Goal: Information Seeking & Learning: Learn about a topic

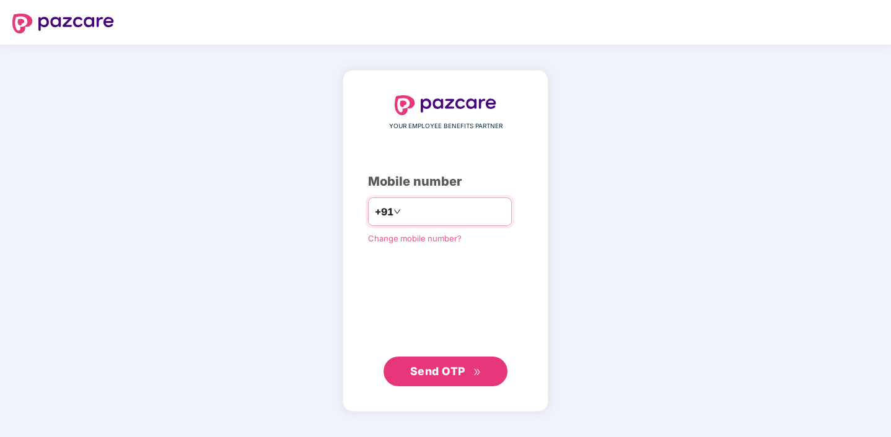
click at [470, 218] on input "number" at bounding box center [454, 212] width 102 height 20
type input "**********"
click at [446, 372] on span "Send OTP" at bounding box center [437, 371] width 55 height 13
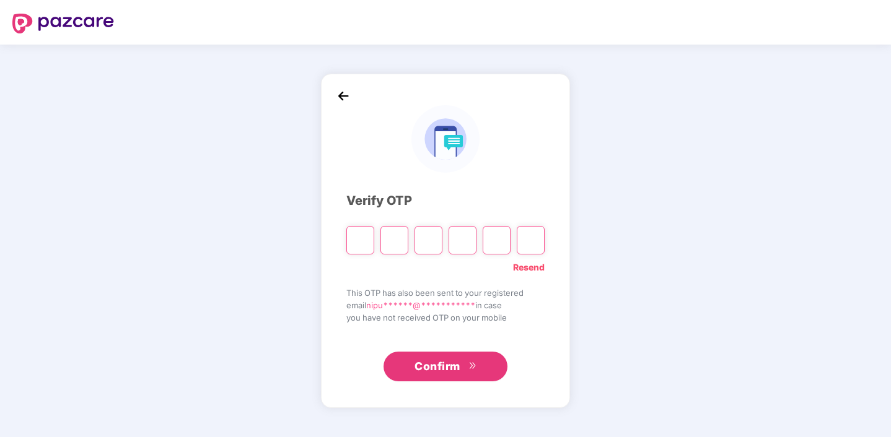
type input "*"
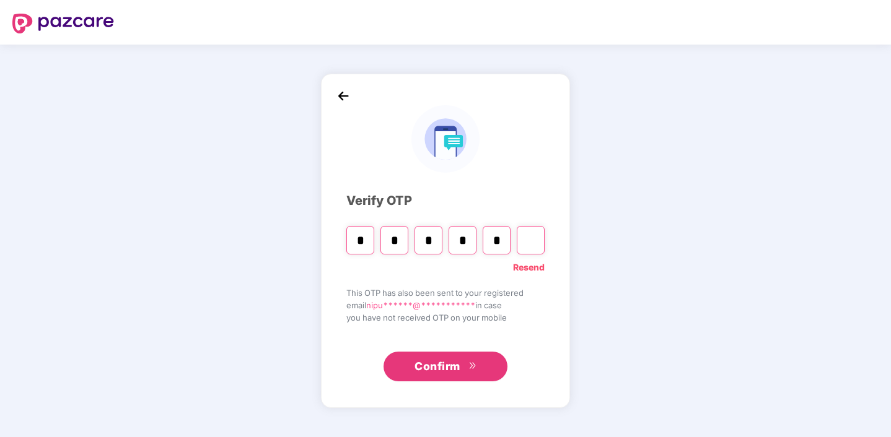
type input "*"
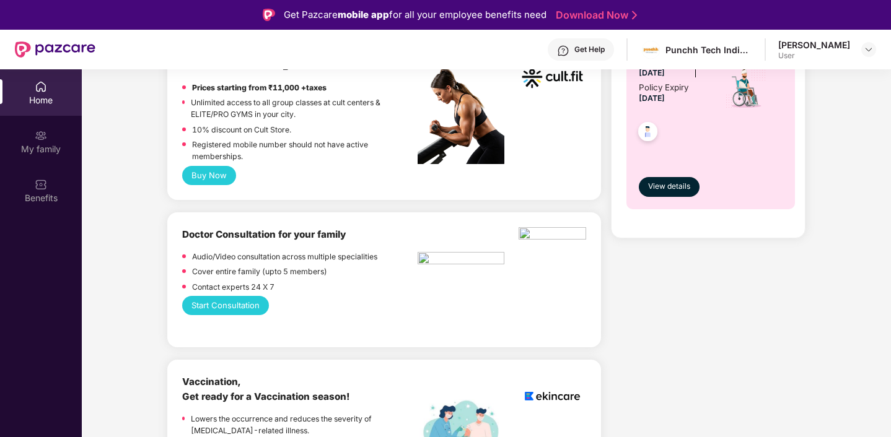
scroll to position [470, 0]
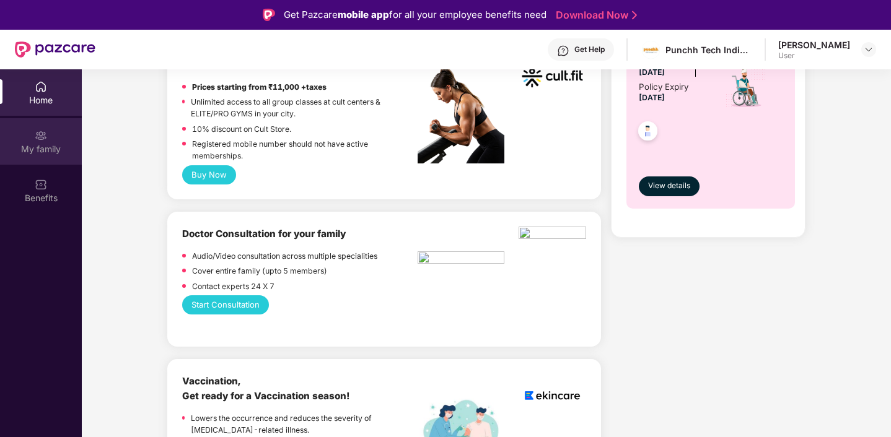
click at [55, 149] on div "My family" at bounding box center [41, 149] width 82 height 12
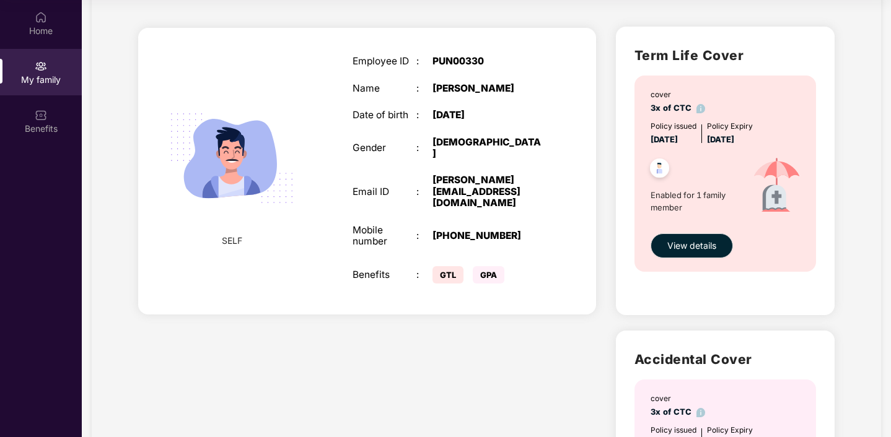
scroll to position [0, 0]
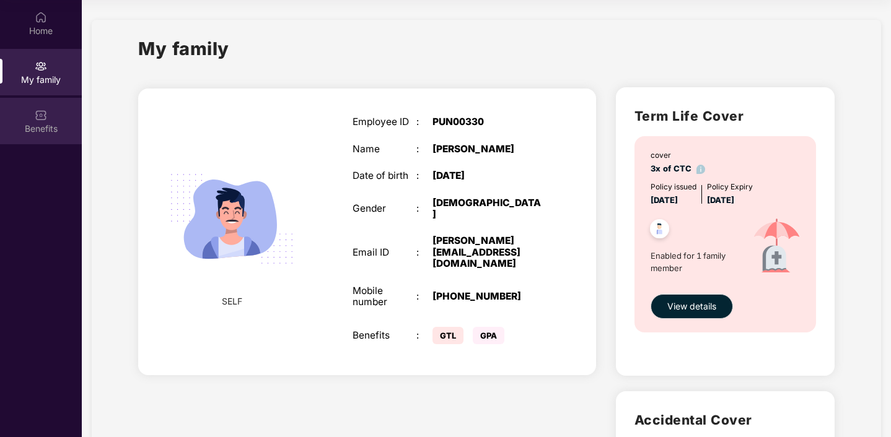
click at [46, 131] on div "Benefits" at bounding box center [41, 129] width 82 height 12
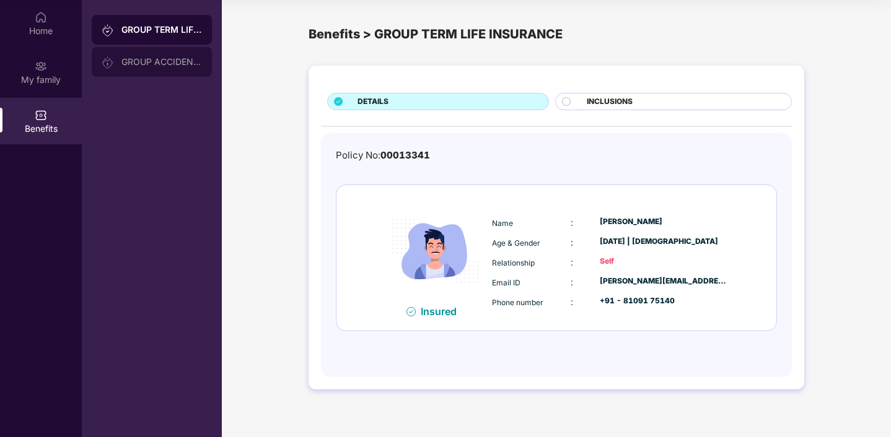
click at [155, 65] on div "GROUP ACCIDENTAL INSURANCE" at bounding box center [161, 62] width 81 height 10
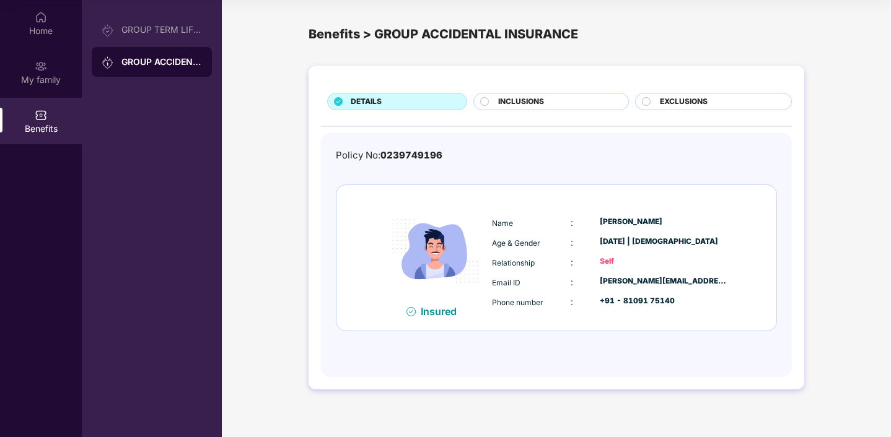
click at [532, 101] on span "INCLUSIONS" at bounding box center [521, 102] width 46 height 12
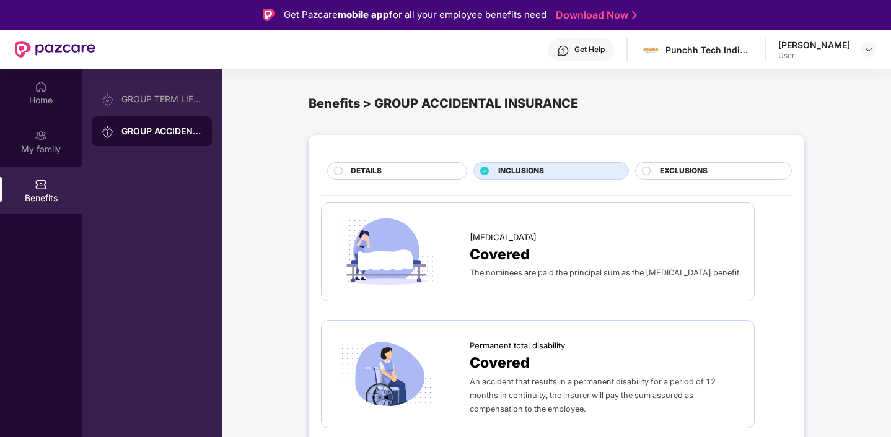
click at [679, 168] on span "EXCLUSIONS" at bounding box center [684, 171] width 48 height 12
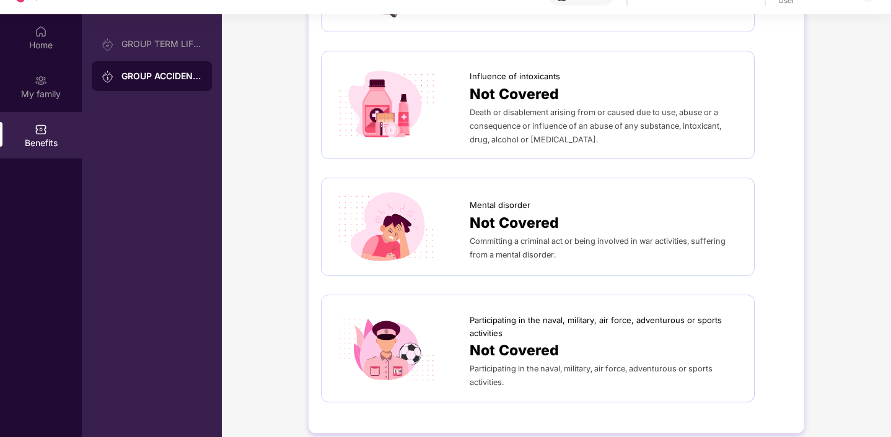
scroll to position [69, 0]
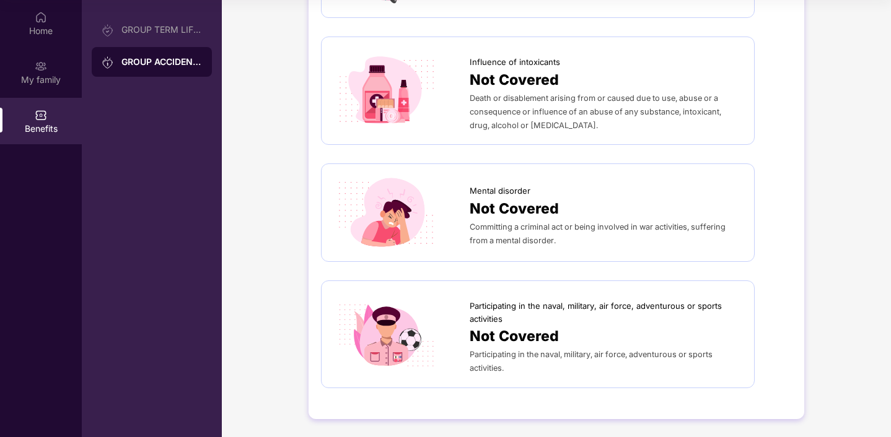
click at [479, 336] on span "Not Covered" at bounding box center [514, 336] width 89 height 22
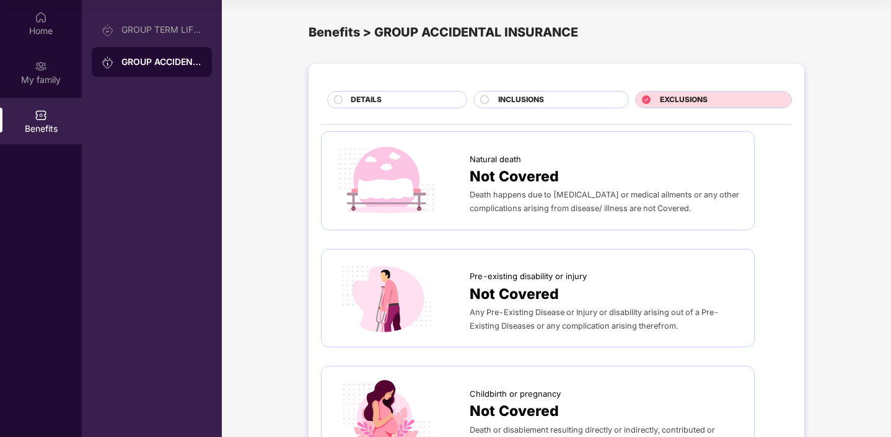
scroll to position [2, 0]
click at [588, 96] on div "INCLUSIONS" at bounding box center [556, 101] width 129 height 14
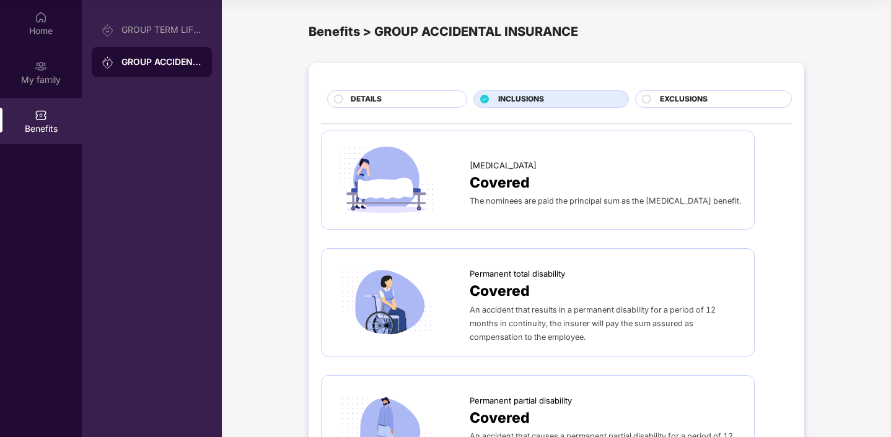
click at [707, 95] on div "EXCLUSIONS" at bounding box center [719, 101] width 131 height 14
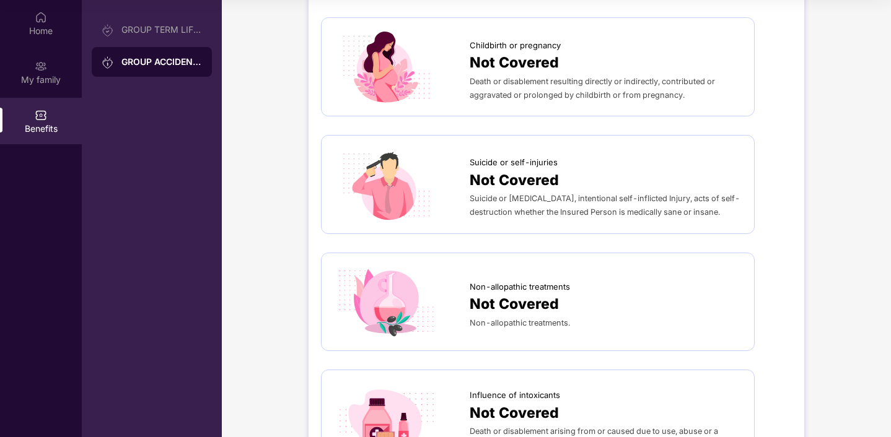
scroll to position [0, 0]
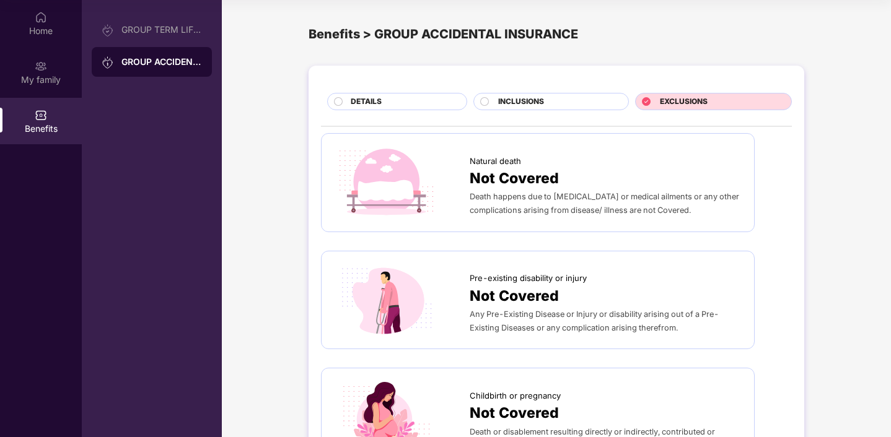
click at [413, 98] on div "DETAILS" at bounding box center [402, 103] width 116 height 14
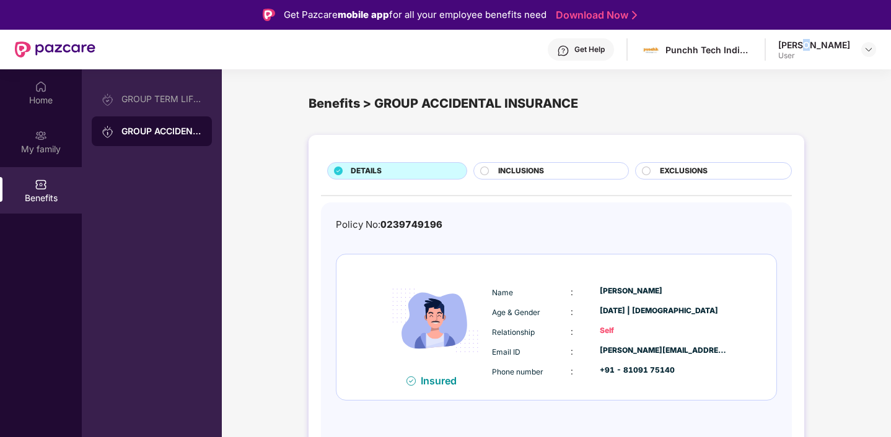
click at [831, 50] on div "[PERSON_NAME]" at bounding box center [814, 45] width 72 height 12
click at [864, 54] on img at bounding box center [868, 50] width 10 height 10
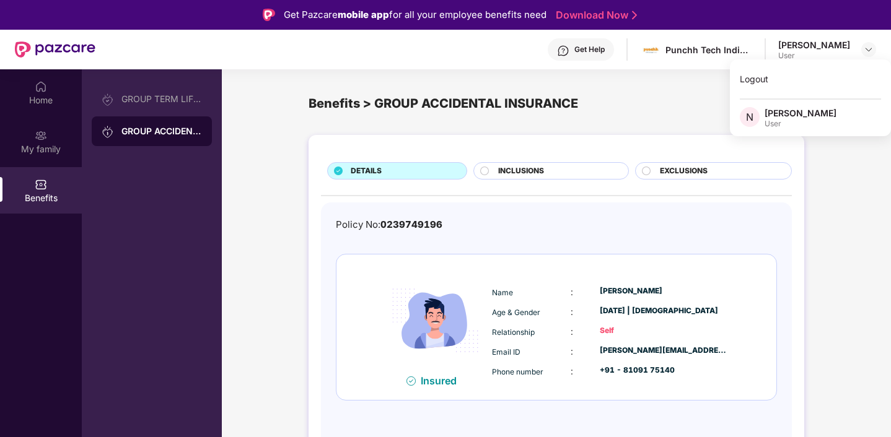
click at [591, 119] on div "Benefits > GROUP ACCIDENTAL INSURANCE" at bounding box center [556, 104] width 496 height 50
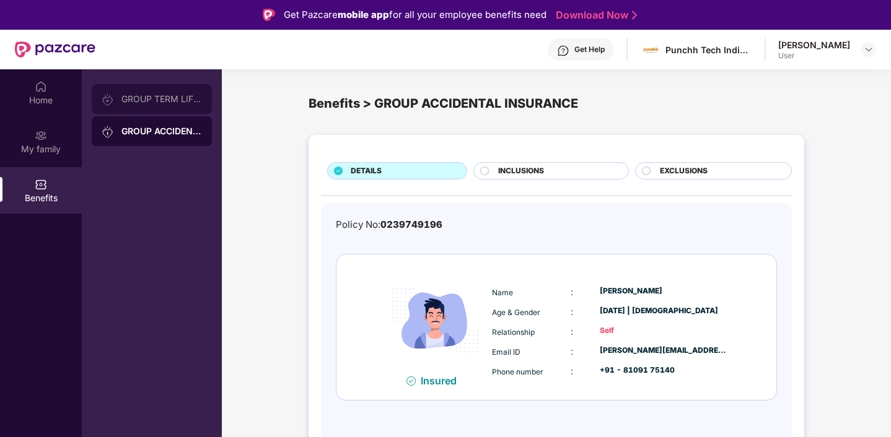
click at [162, 92] on div "GROUP TERM LIFE INSURANCE" at bounding box center [152, 99] width 120 height 30
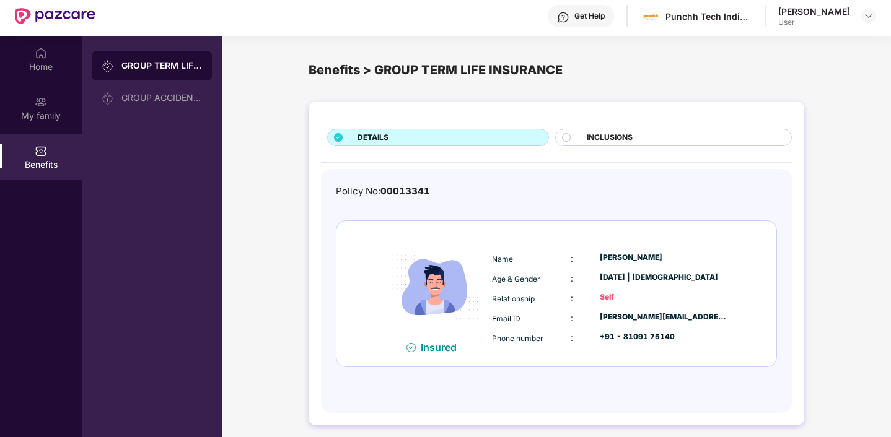
scroll to position [69, 0]
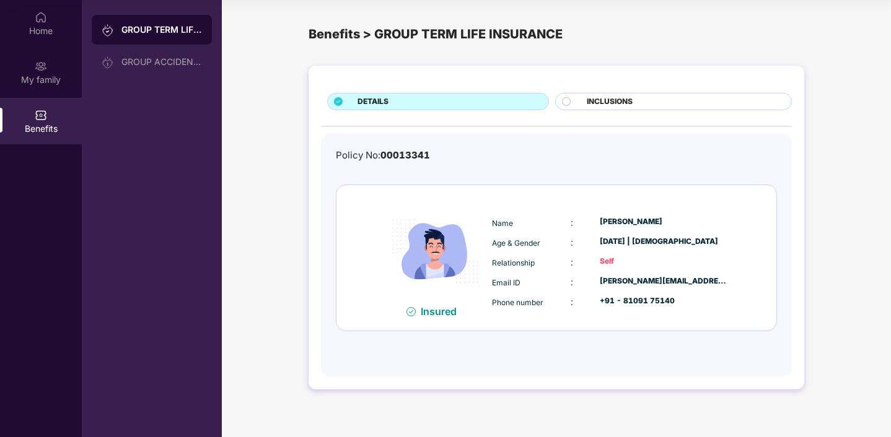
click at [419, 313] on div "Insured" at bounding box center [440, 311] width 48 height 12
click at [612, 103] on span "INCLUSIONS" at bounding box center [610, 102] width 46 height 12
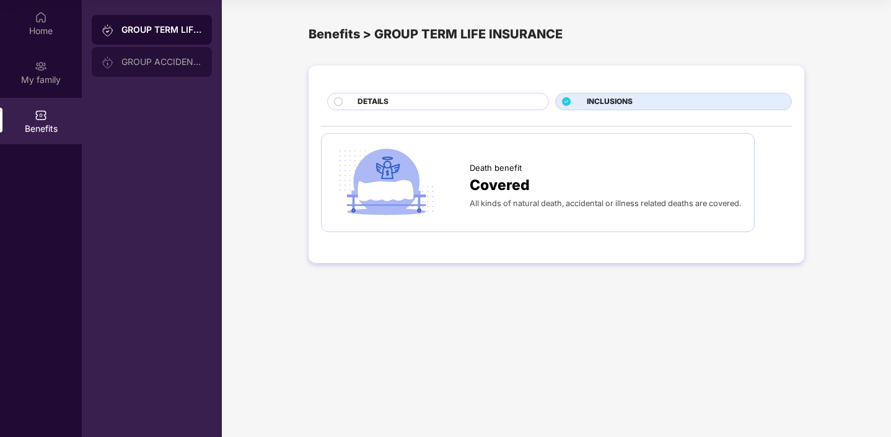
click at [168, 64] on div "GROUP ACCIDENTAL INSURANCE" at bounding box center [161, 62] width 81 height 10
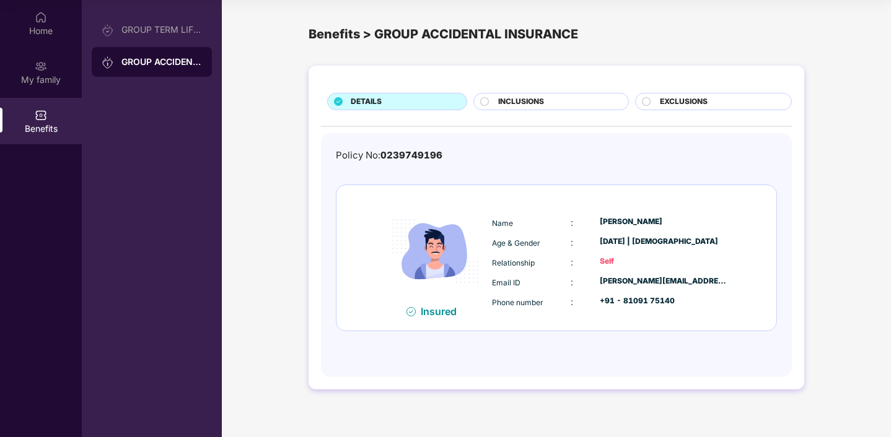
click at [528, 105] on span "INCLUSIONS" at bounding box center [521, 102] width 46 height 12
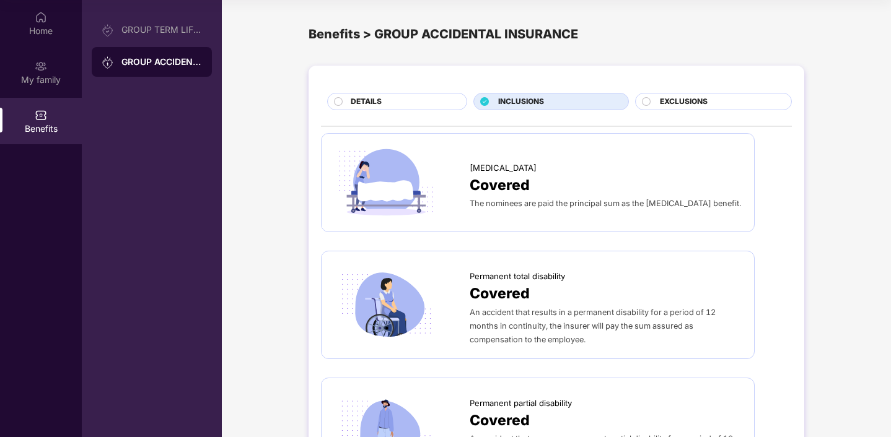
click at [691, 101] on span "EXCLUSIONS" at bounding box center [684, 102] width 48 height 12
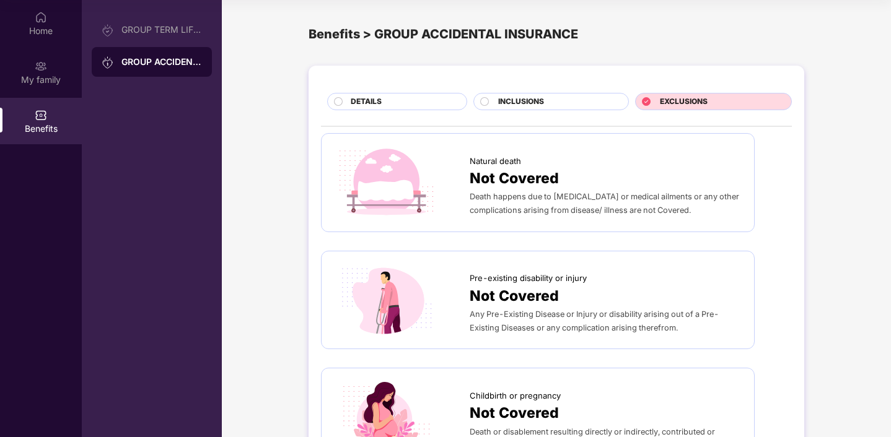
click at [523, 109] on div "INCLUSIONS" at bounding box center [556, 103] width 129 height 14
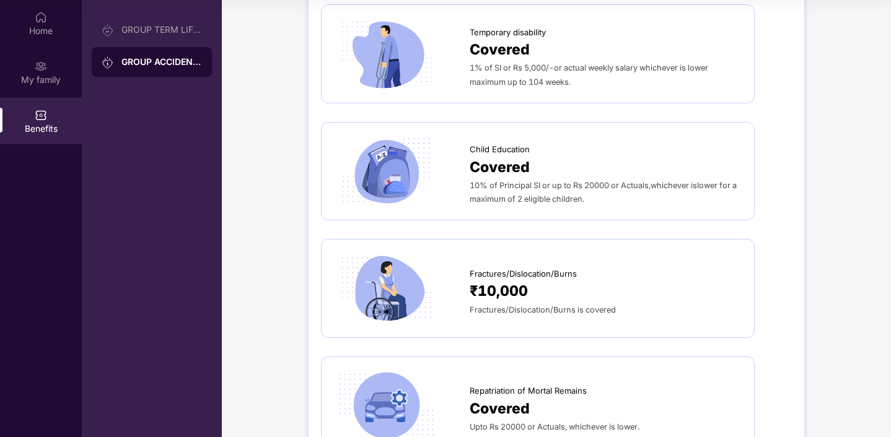
scroll to position [0, 0]
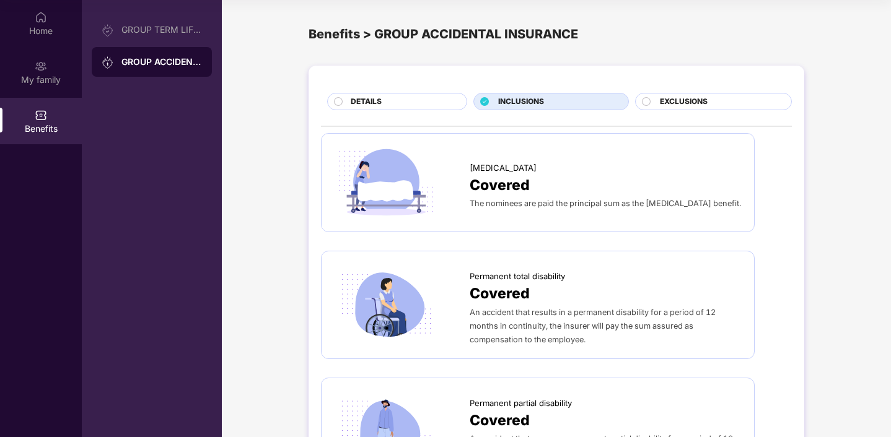
click at [420, 105] on div "DETAILS" at bounding box center [402, 103] width 116 height 14
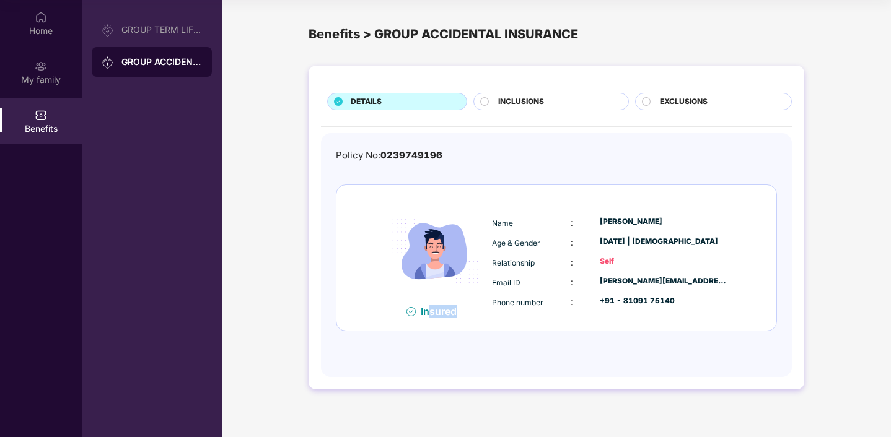
drag, startPoint x: 427, startPoint y: 308, endPoint x: 474, endPoint y: 308, distance: 47.7
click at [474, 308] on div "Insured" at bounding box center [435, 312] width 107 height 14
click at [487, 312] on div "Insured" at bounding box center [435, 312] width 107 height 14
click at [677, 106] on span "EXCLUSIONS" at bounding box center [684, 102] width 48 height 12
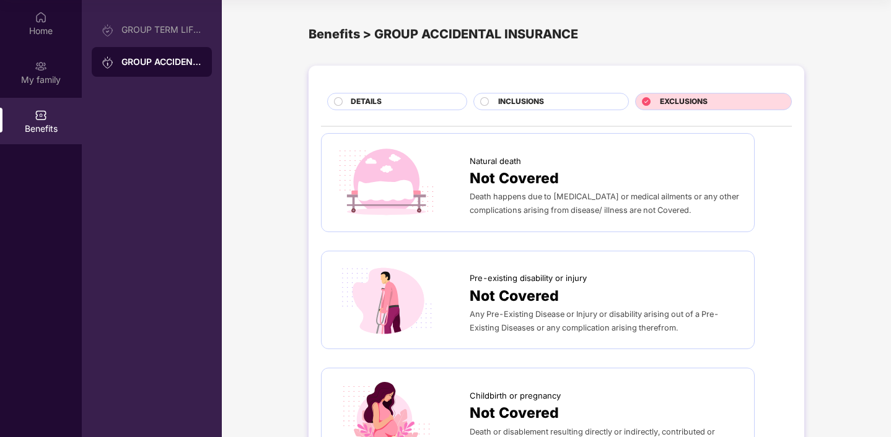
drag, startPoint x: 587, startPoint y: 100, endPoint x: 504, endPoint y: 97, distance: 83.1
click at [586, 100] on div "INCLUSIONS" at bounding box center [556, 103] width 129 height 14
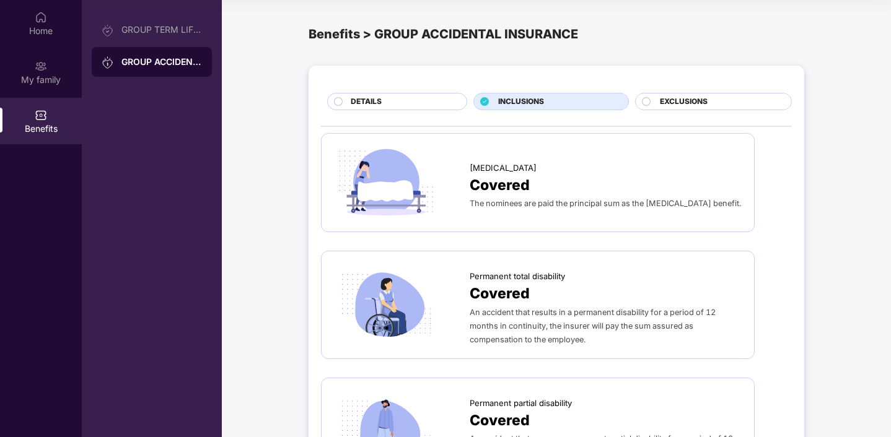
click at [424, 96] on div "DETAILS" at bounding box center [402, 103] width 116 height 14
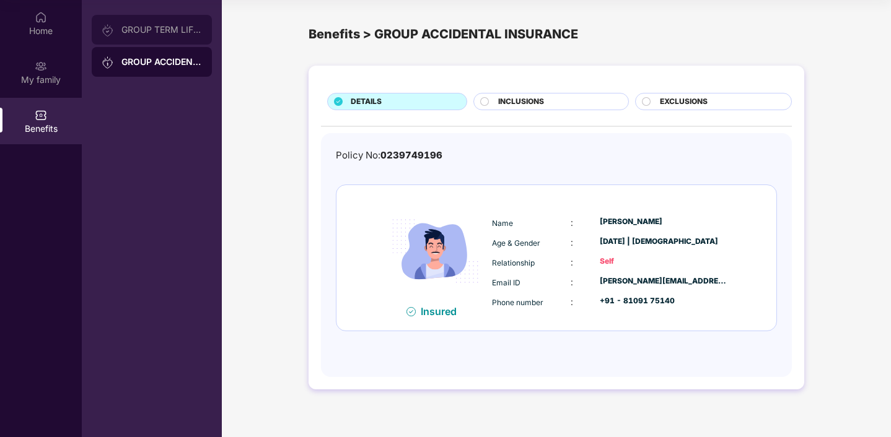
click at [159, 22] on div "GROUP TERM LIFE INSURANCE" at bounding box center [152, 30] width 120 height 30
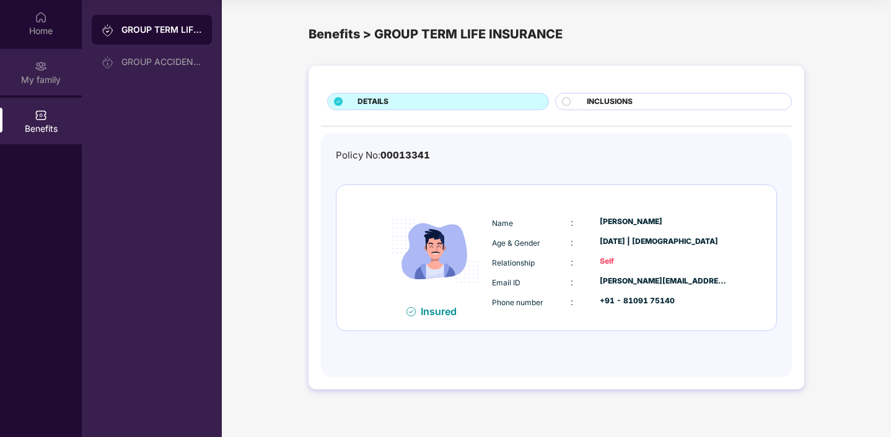
click at [40, 67] on img at bounding box center [41, 66] width 12 height 12
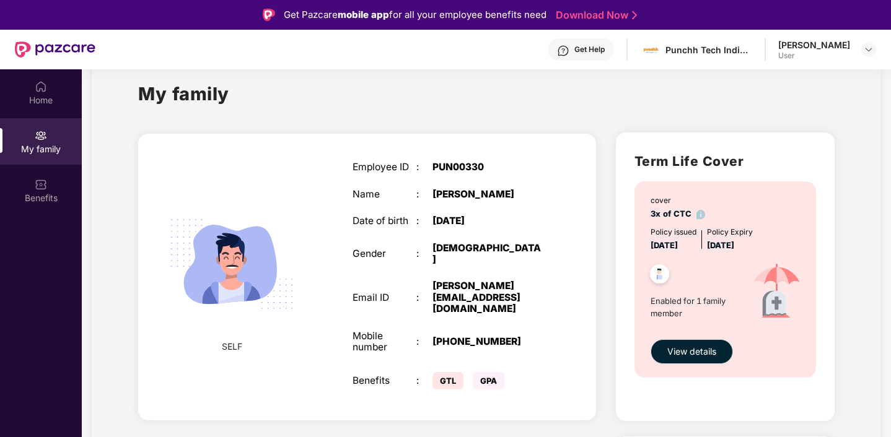
scroll to position [25, 0]
drag, startPoint x: 442, startPoint y: 358, endPoint x: 479, endPoint y: 359, distance: 37.2
click at [478, 369] on div "GTL GPA" at bounding box center [487, 381] width 111 height 24
drag, startPoint x: 489, startPoint y: 359, endPoint x: 504, endPoint y: 359, distance: 15.5
click at [504, 375] on div "GPA" at bounding box center [493, 380] width 41 height 11
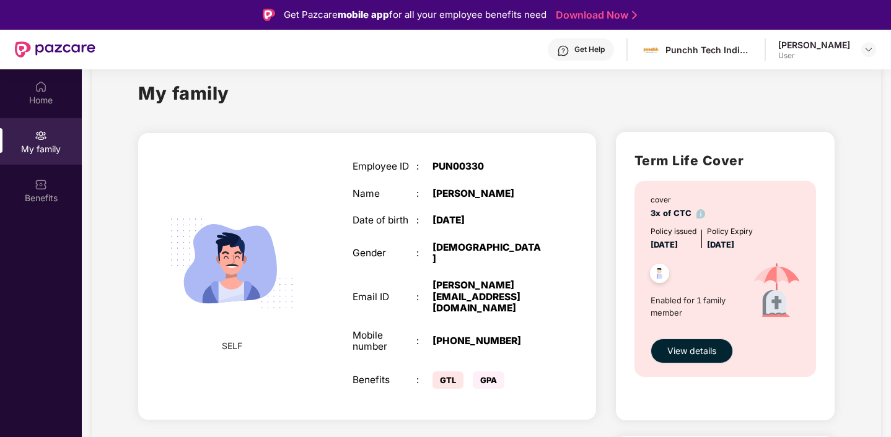
click at [841, 53] on div "User" at bounding box center [814, 56] width 72 height 10
click at [860, 50] on div "[PERSON_NAME] User" at bounding box center [827, 50] width 98 height 22
click at [869, 51] on img at bounding box center [868, 50] width 10 height 10
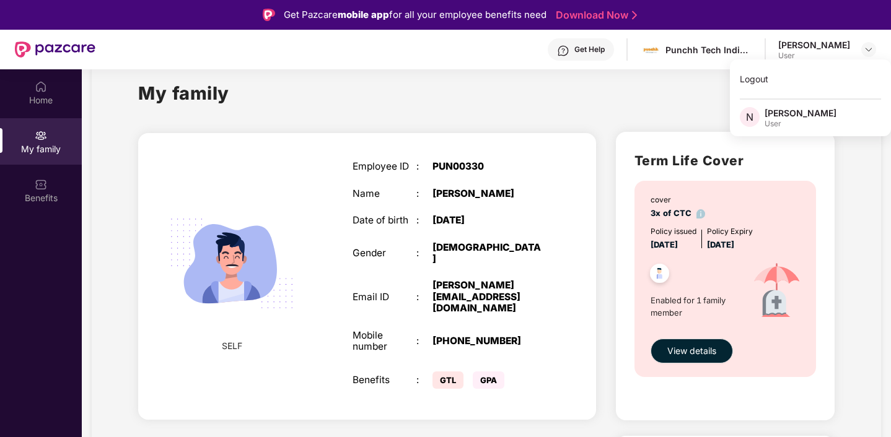
click at [577, 95] on div "My family" at bounding box center [486, 100] width 696 height 43
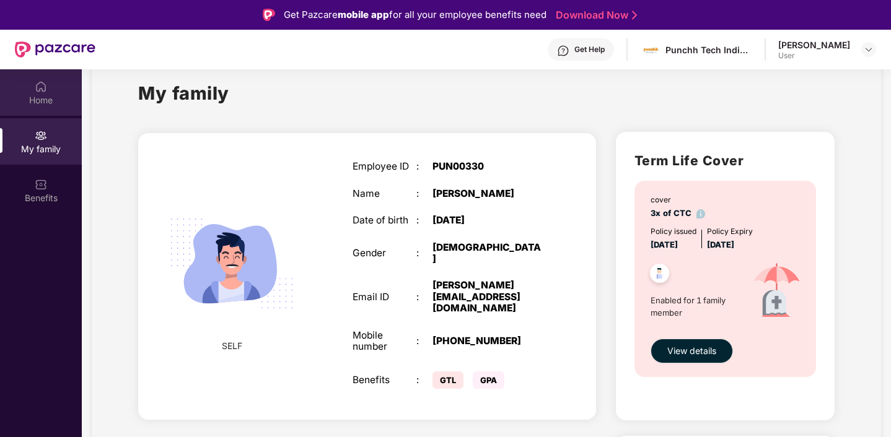
click at [39, 85] on img at bounding box center [41, 87] width 12 height 12
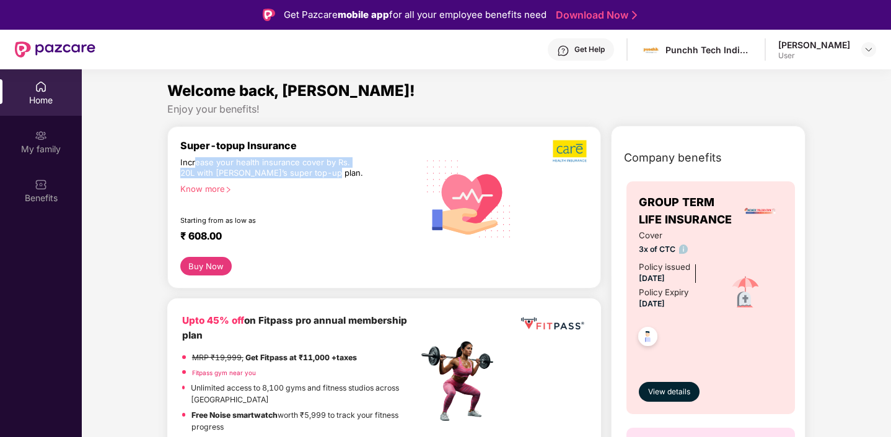
drag, startPoint x: 195, startPoint y: 162, endPoint x: 346, endPoint y: 175, distance: 151.6
click at [346, 175] on div "Increase your health insurance cover by Rs. 20L with [PERSON_NAME]’s super top-…" at bounding box center [272, 168] width 185 height 22
click at [346, 176] on div "Increase your health insurance cover by Rs. 20L with [PERSON_NAME]’s super top-…" at bounding box center [272, 168] width 185 height 22
drag, startPoint x: 342, startPoint y: 176, endPoint x: 160, endPoint y: 167, distance: 181.7
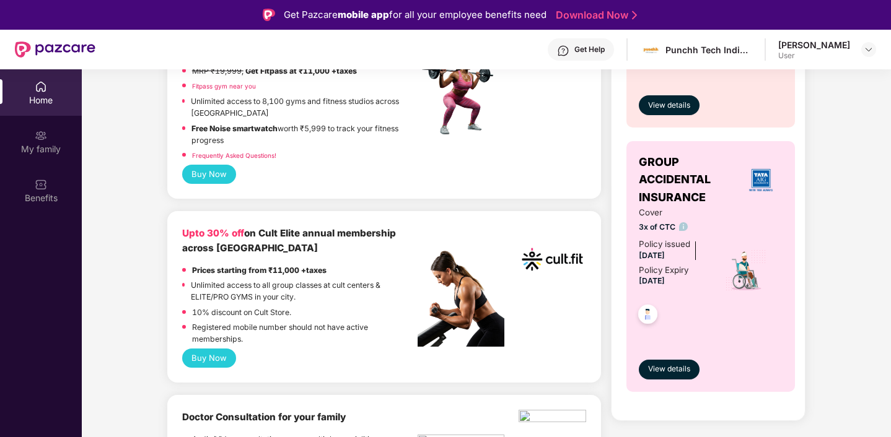
scroll to position [286, 0]
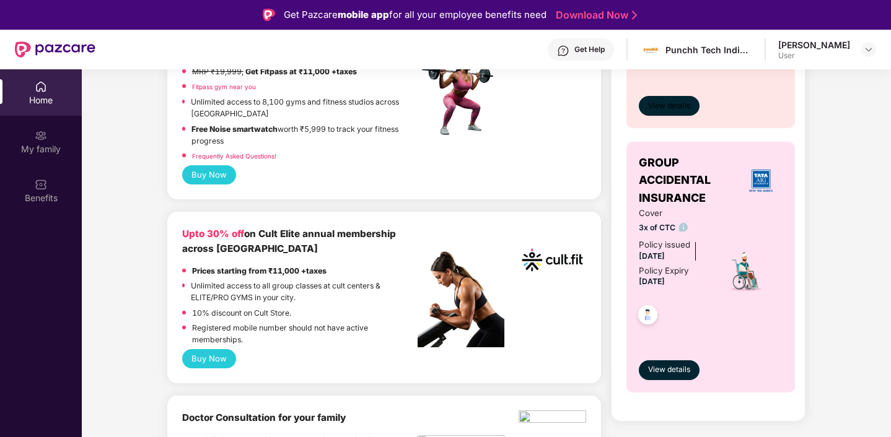
click at [667, 96] on button "View details" at bounding box center [669, 106] width 61 height 20
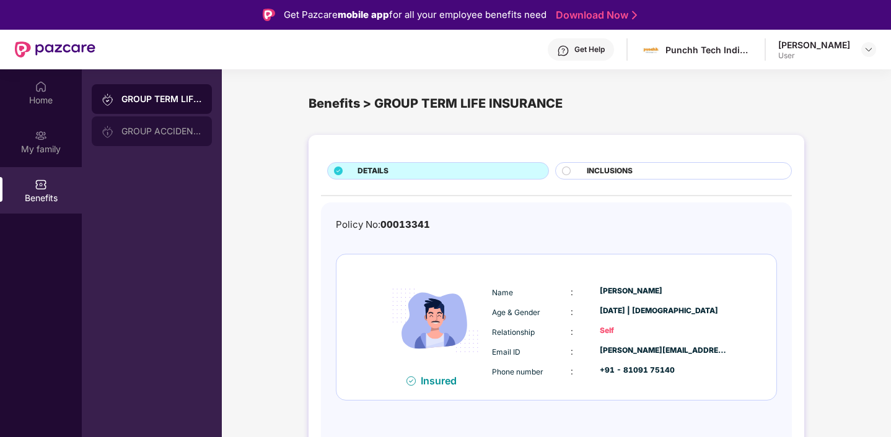
click at [155, 133] on div "GROUP ACCIDENTAL INSURANCE" at bounding box center [161, 131] width 81 height 10
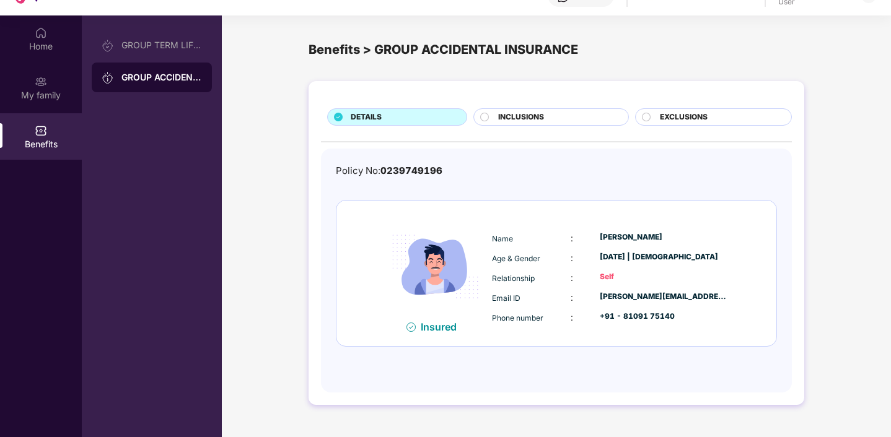
scroll to position [69, 0]
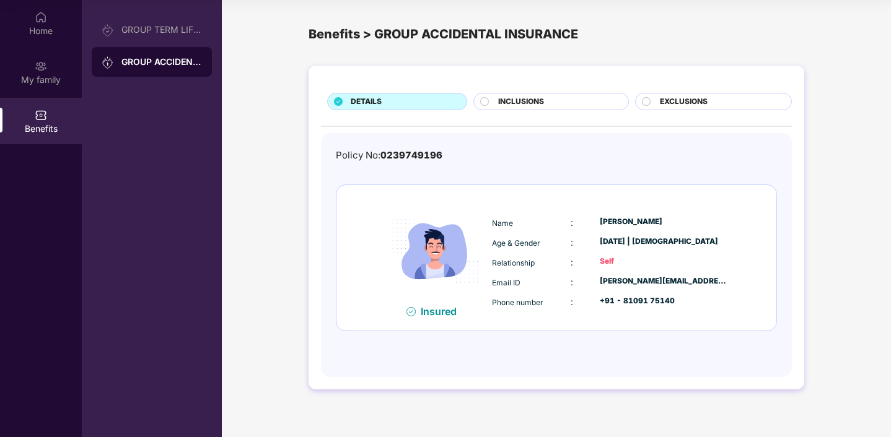
click at [435, 303] on img at bounding box center [435, 251] width 107 height 107
click at [436, 306] on div "Insured" at bounding box center [442, 311] width 43 height 12
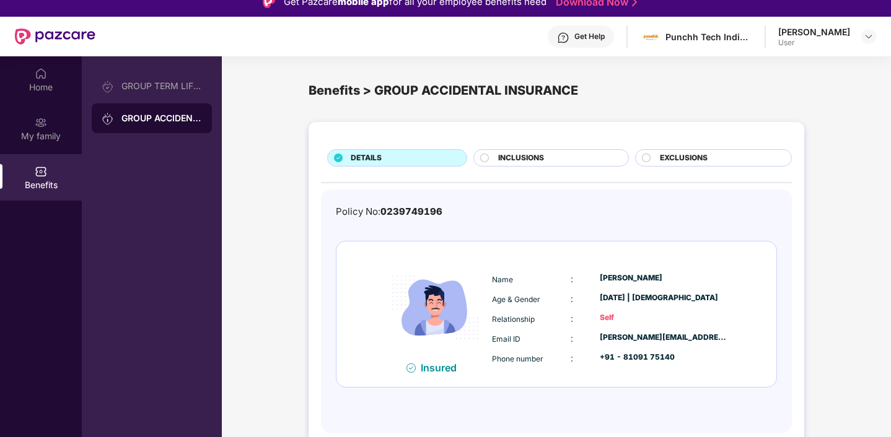
scroll to position [0, 0]
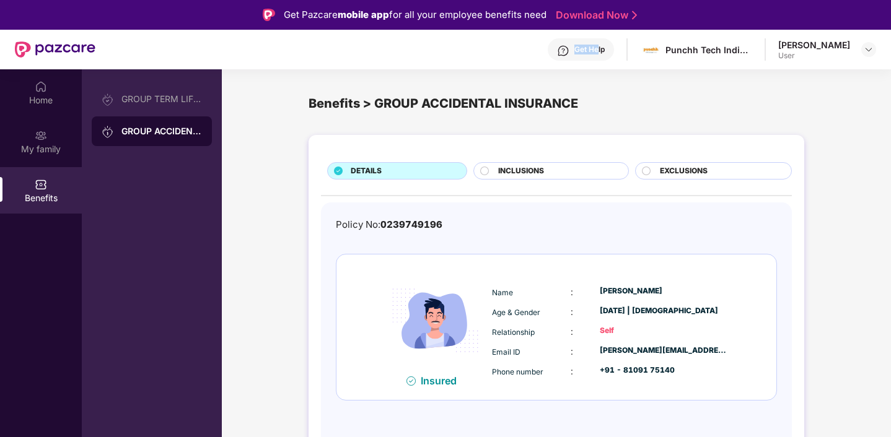
click at [605, 45] on div "Get Help" at bounding box center [589, 50] width 30 height 10
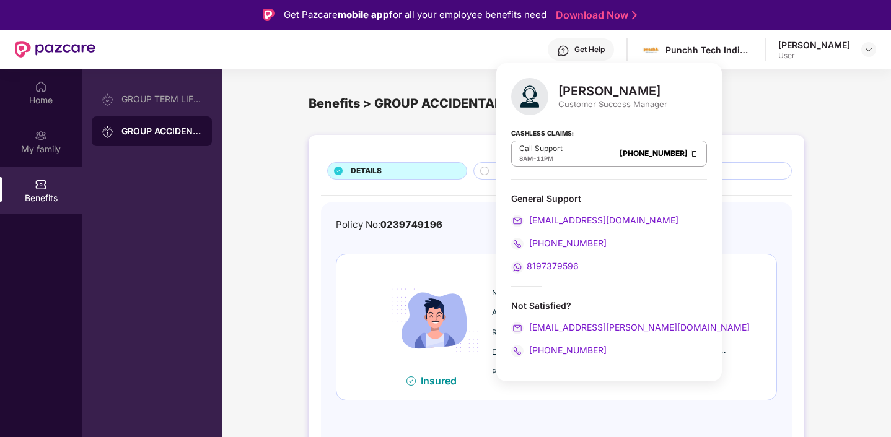
click at [845, 150] on div "DETAILS INCLUSIONS EXCLUSIONS Policy No: 0239749196 Insured Name : [PERSON_NAME…" at bounding box center [556, 303] width 669 height 348
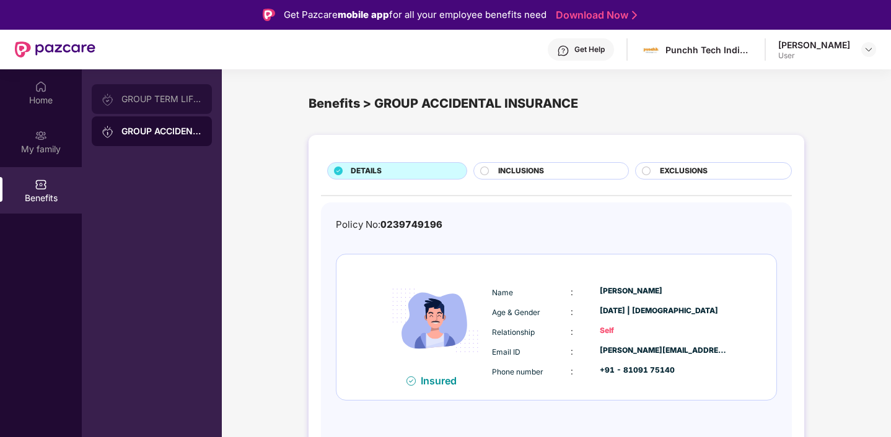
click at [149, 98] on div "GROUP TERM LIFE INSURANCE" at bounding box center [161, 99] width 81 height 10
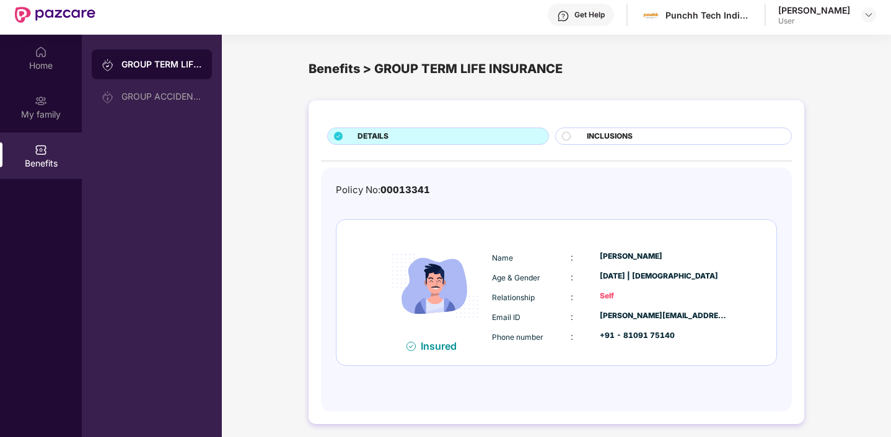
scroll to position [69, 0]
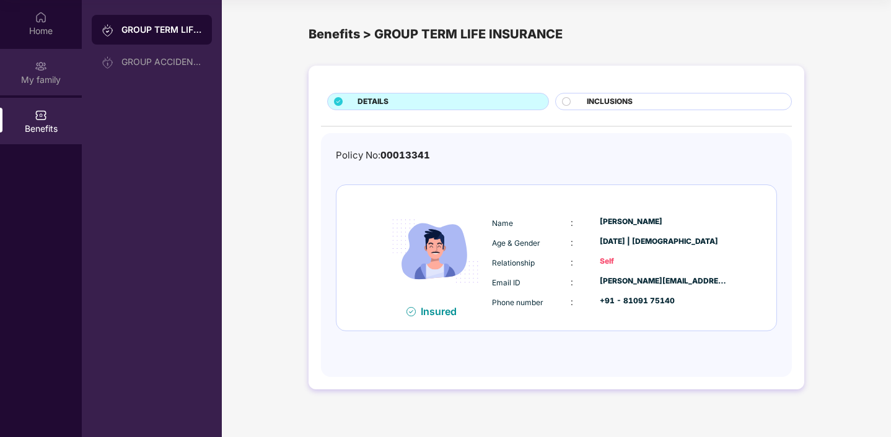
click at [43, 81] on div "My family" at bounding box center [41, 80] width 82 height 12
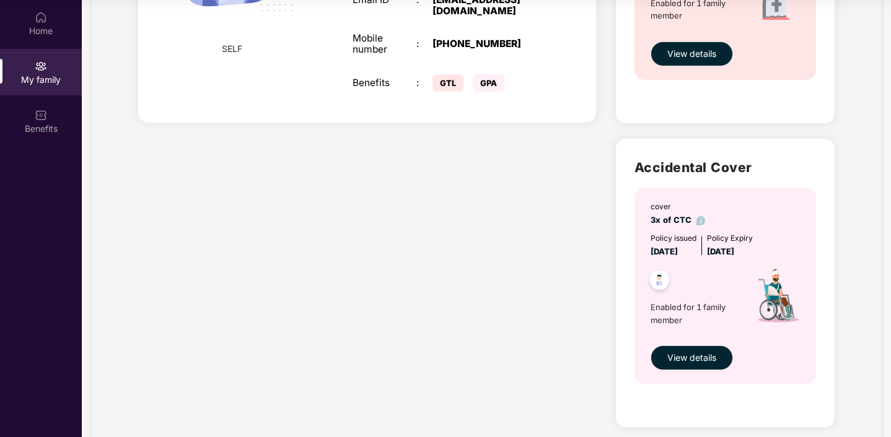
scroll to position [293, 0]
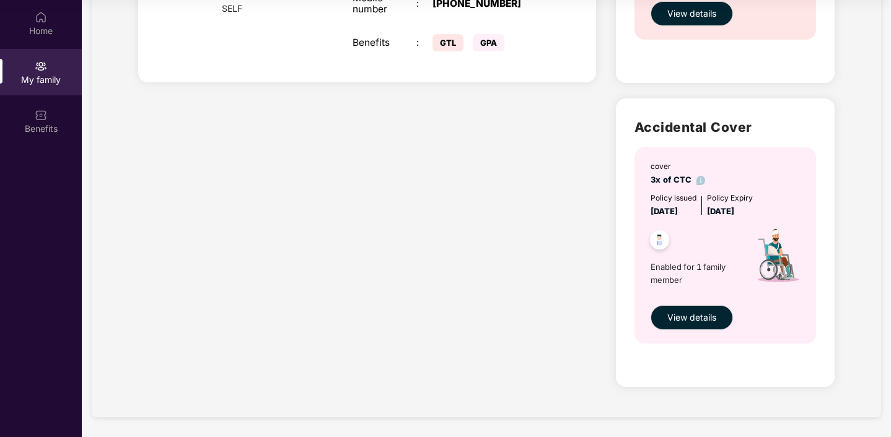
click at [658, 243] on img at bounding box center [659, 242] width 30 height 30
click at [697, 177] on img at bounding box center [700, 180] width 9 height 9
click at [707, 320] on span "View details" at bounding box center [691, 318] width 49 height 14
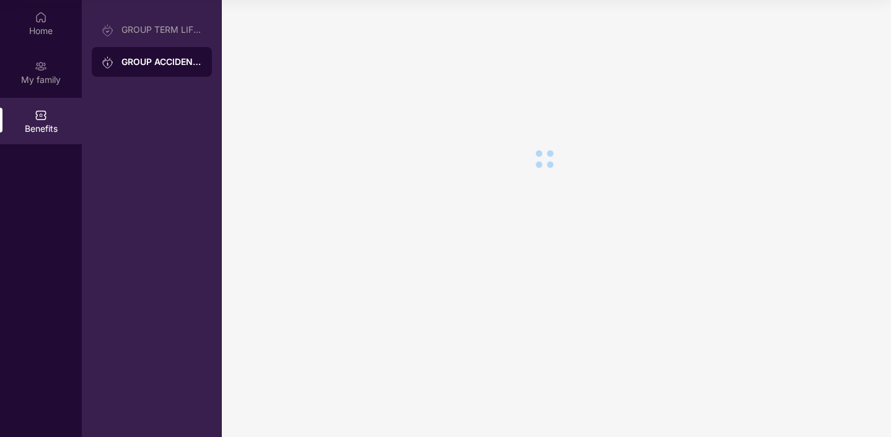
scroll to position [0, 0]
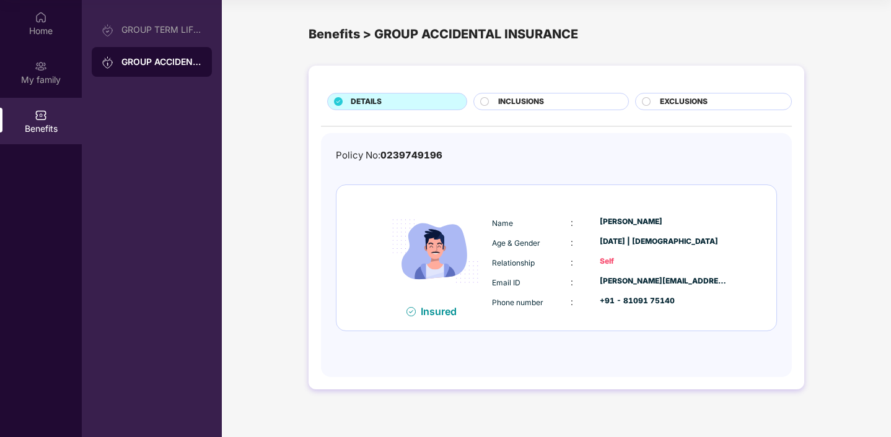
click at [577, 103] on div "INCLUSIONS" at bounding box center [556, 103] width 129 height 14
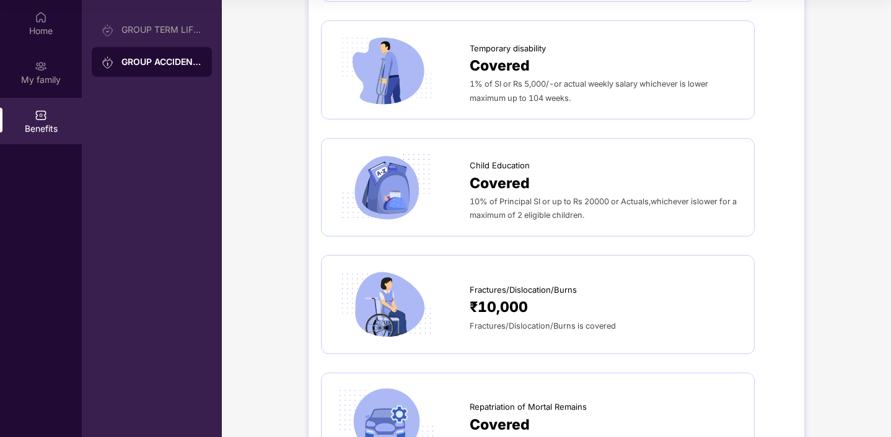
click at [575, 289] on div "Fractures/Dislocation/Burns" at bounding box center [606, 287] width 272 height 19
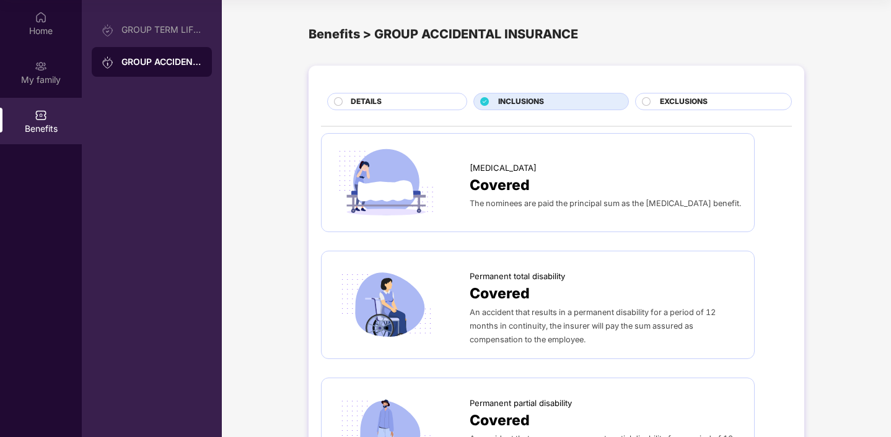
click at [654, 105] on div "EXCLUSIONS" at bounding box center [719, 103] width 131 height 14
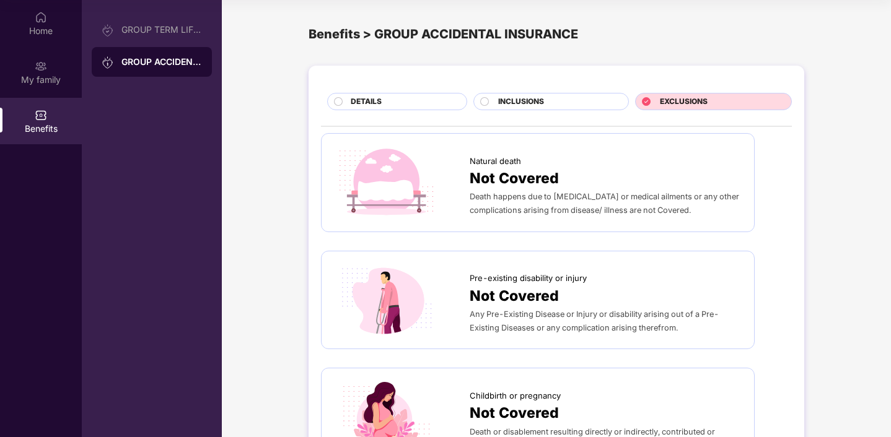
click at [606, 188] on div "Not Covered" at bounding box center [606, 178] width 272 height 22
click at [544, 273] on span "Pre-existing disability or injury" at bounding box center [528, 278] width 117 height 12
click at [175, 41] on div "GROUP TERM LIFE INSURANCE" at bounding box center [152, 30] width 120 height 30
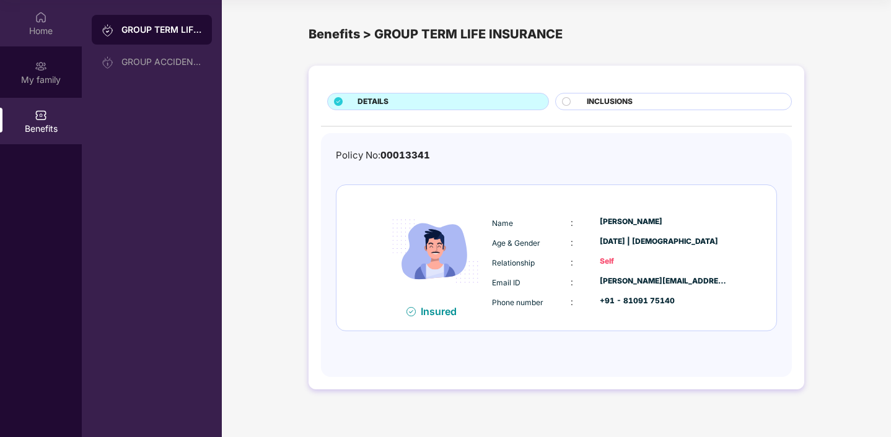
click at [58, 24] on div "Home" at bounding box center [41, 23] width 82 height 46
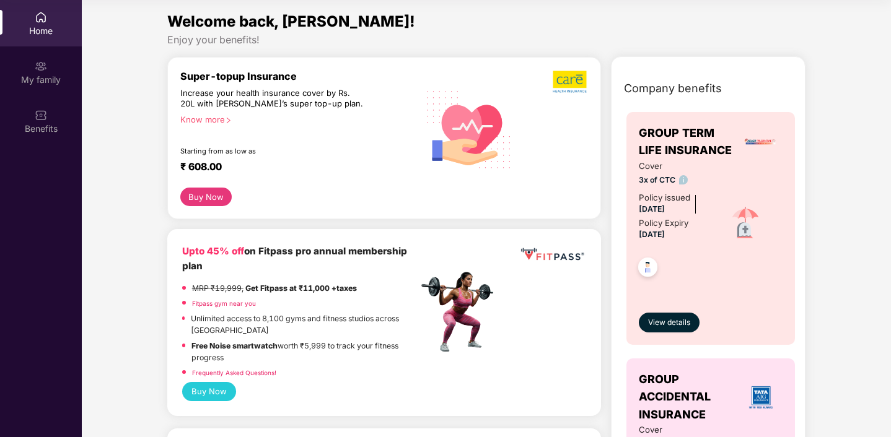
click at [687, 87] on span "Company benefits" at bounding box center [673, 88] width 98 height 17
drag, startPoint x: 195, startPoint y: 151, endPoint x: 209, endPoint y: 144, distance: 15.8
click at [196, 150] on div "Starting from as low as" at bounding box center [272, 151] width 185 height 9
click at [208, 118] on div "Know more" at bounding box center [295, 119] width 230 height 9
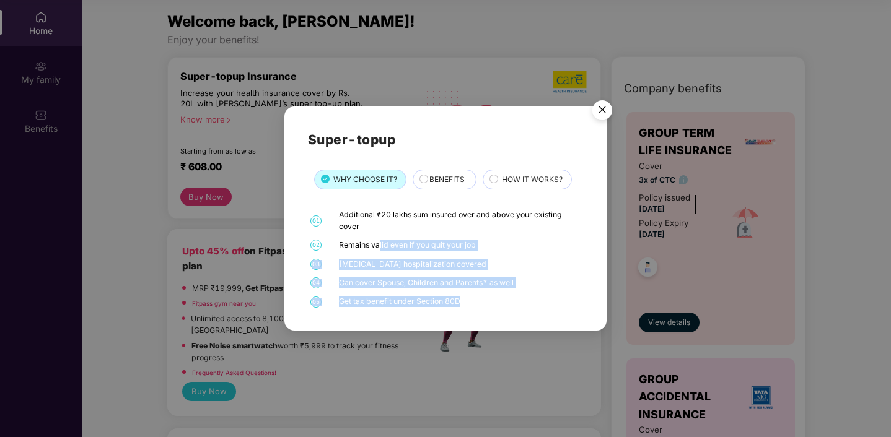
drag, startPoint x: 380, startPoint y: 242, endPoint x: 505, endPoint y: 302, distance: 139.6
click at [525, 334] on div "Super-topup WHY CHOOSE IT? BENEFITS HOW IT WORKS? 01 Additional ₹20 lakhs sum i…" at bounding box center [445, 218] width 891 height 437
click at [504, 300] on div "Get tax benefit under Section 80D" at bounding box center [459, 301] width 241 height 11
drag, startPoint x: 503, startPoint y: 301, endPoint x: 333, endPoint y: 217, distance: 189.5
click at [333, 217] on div "01 Additional ₹20 lakhs sum insured over and above your existing cover 02 Remai…" at bounding box center [446, 258] width 276 height 98
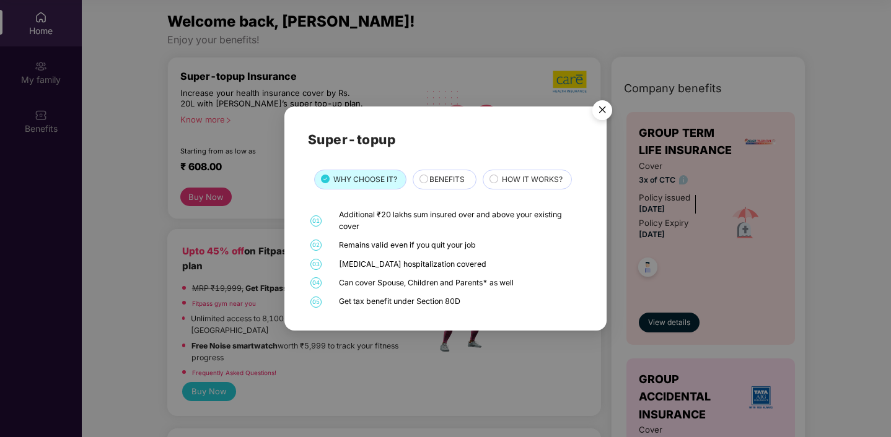
click at [439, 178] on span "BENEFITS" at bounding box center [446, 180] width 35 height 12
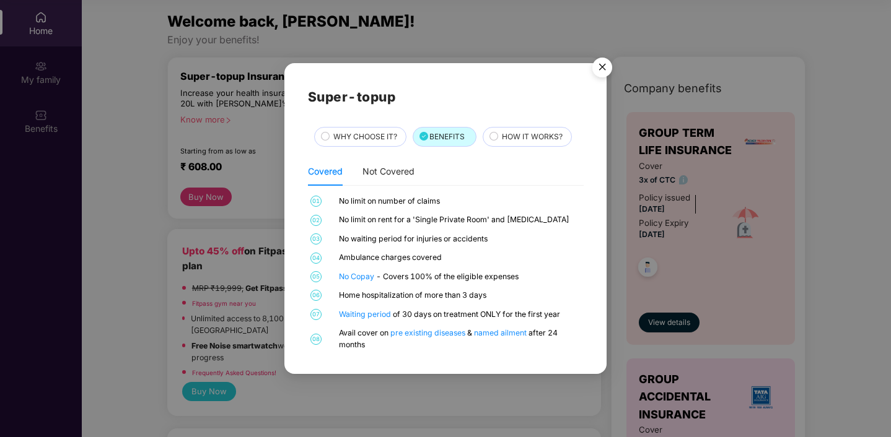
click at [374, 138] on span "WHY CHOOSE IT?" at bounding box center [365, 137] width 64 height 12
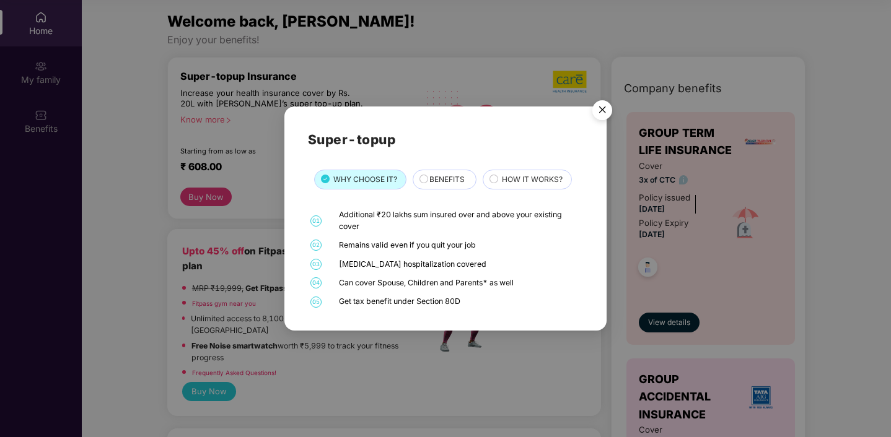
click at [457, 181] on span "BENEFITS" at bounding box center [446, 180] width 35 height 12
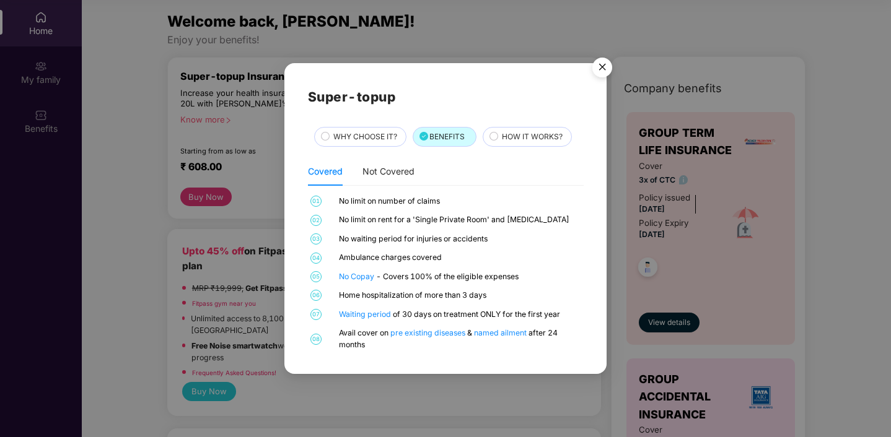
click at [518, 142] on span "HOW IT WORKS?" at bounding box center [532, 137] width 61 height 12
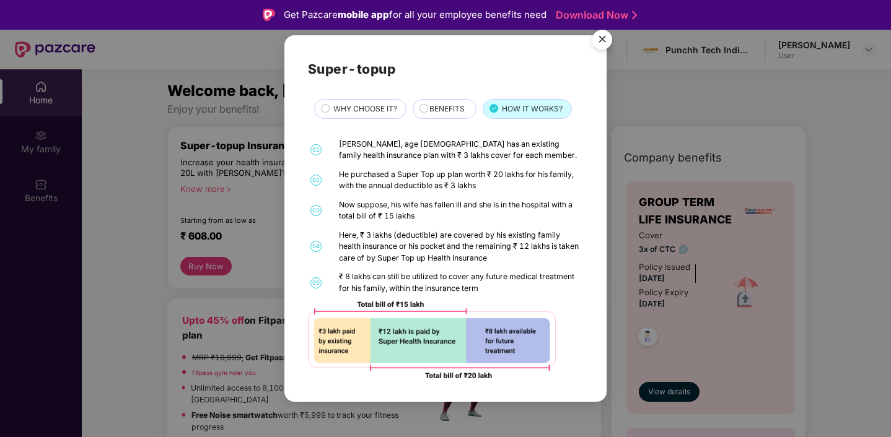
click at [603, 42] on img "Close" at bounding box center [602, 41] width 35 height 35
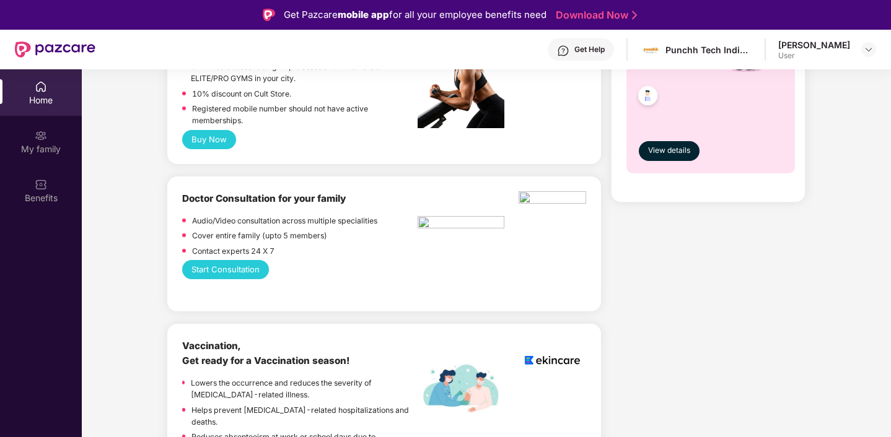
scroll to position [775, 0]
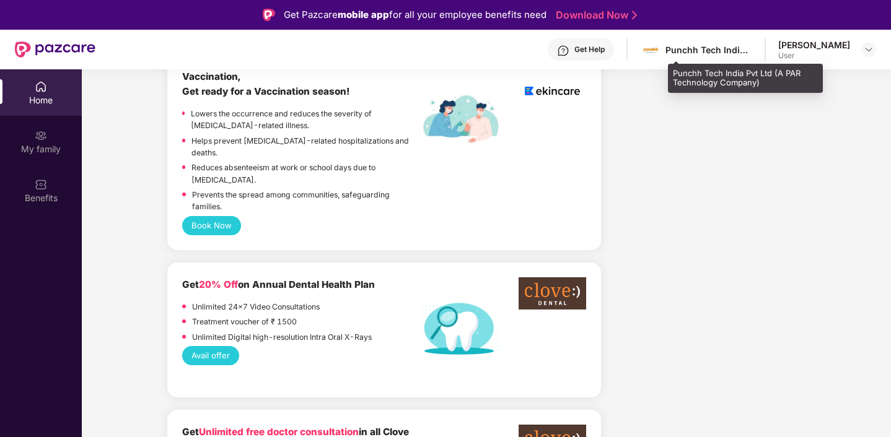
click at [726, 53] on div "Punchh Tech India Pvt Ltd (A PAR Technology Company)" at bounding box center [708, 50] width 87 height 12
click at [717, 46] on div "Punchh Tech India Pvt Ltd (A PAR Technology Company)" at bounding box center [708, 50] width 87 height 12
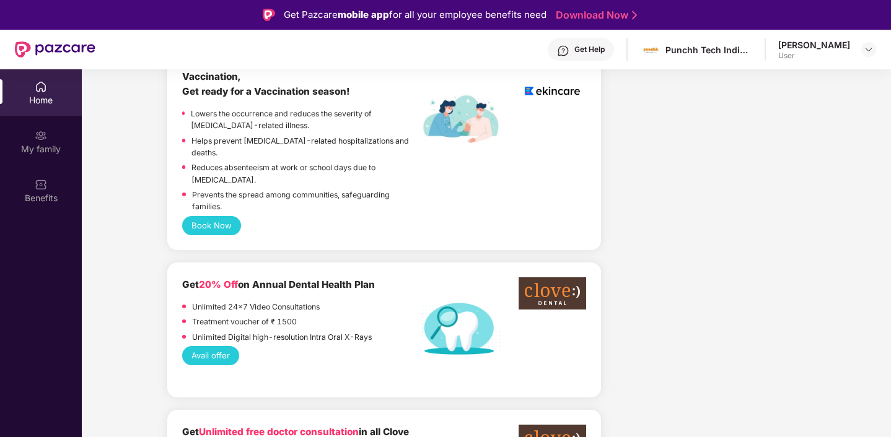
click at [857, 40] on div "[PERSON_NAME] User" at bounding box center [827, 50] width 98 height 22
click at [864, 50] on img at bounding box center [868, 50] width 10 height 10
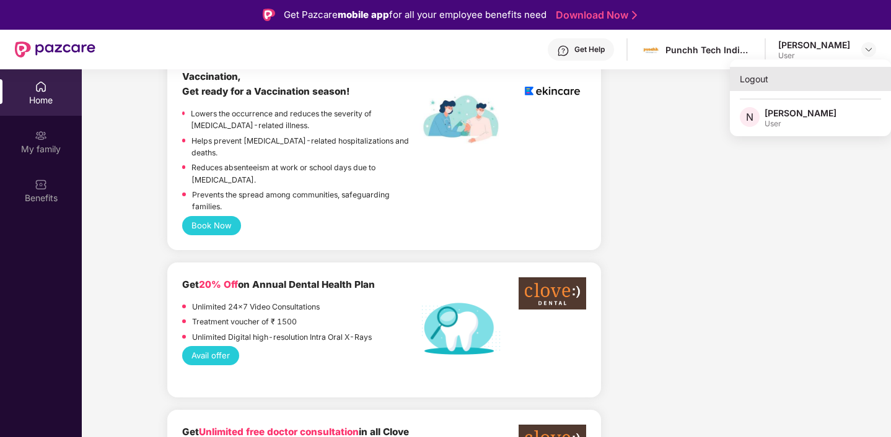
click at [763, 85] on div "Logout" at bounding box center [810, 79] width 161 height 24
